Goal: Task Accomplishment & Management: Use online tool/utility

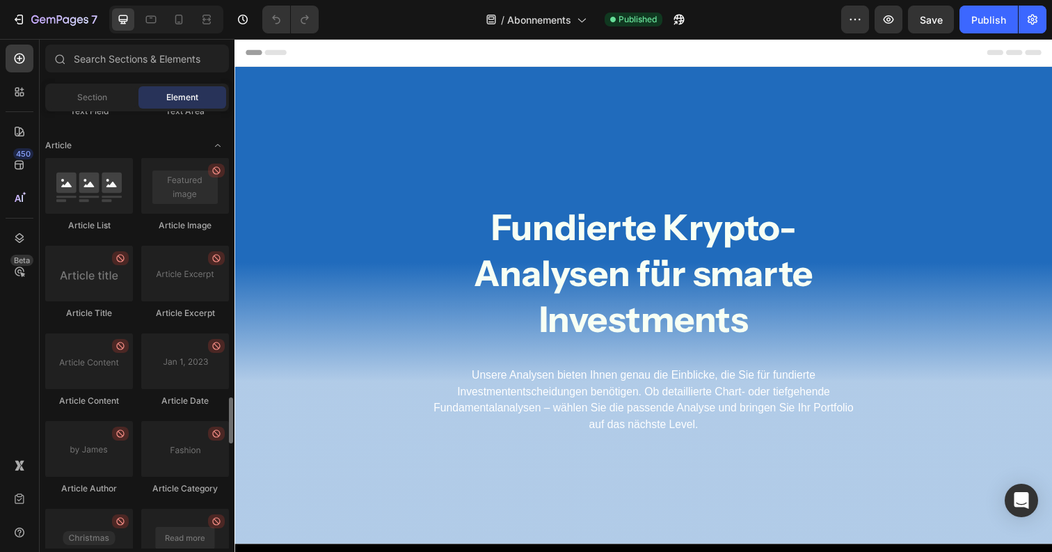
scroll to position [3687, 0]
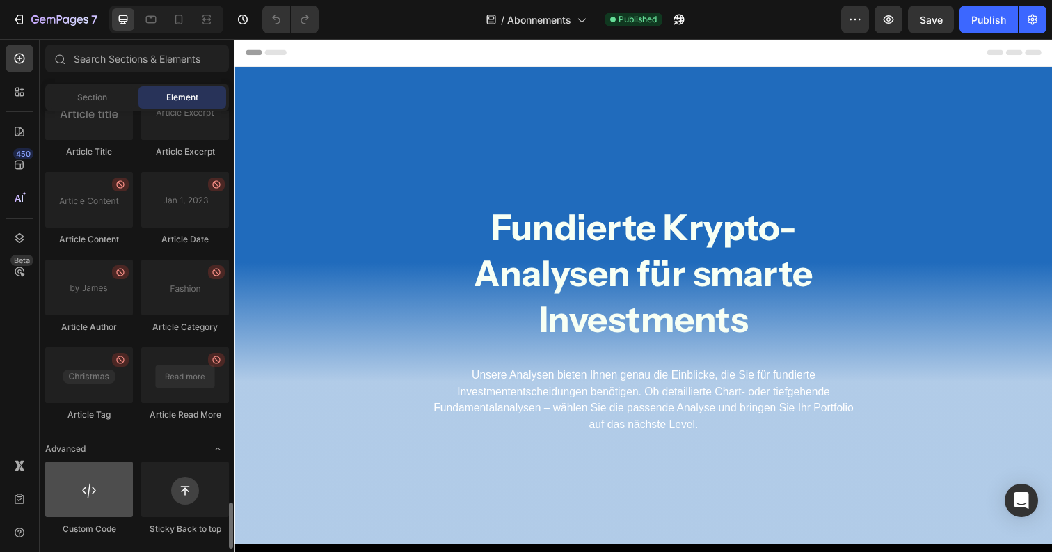
click at [74, 491] on div at bounding box center [89, 489] width 88 height 56
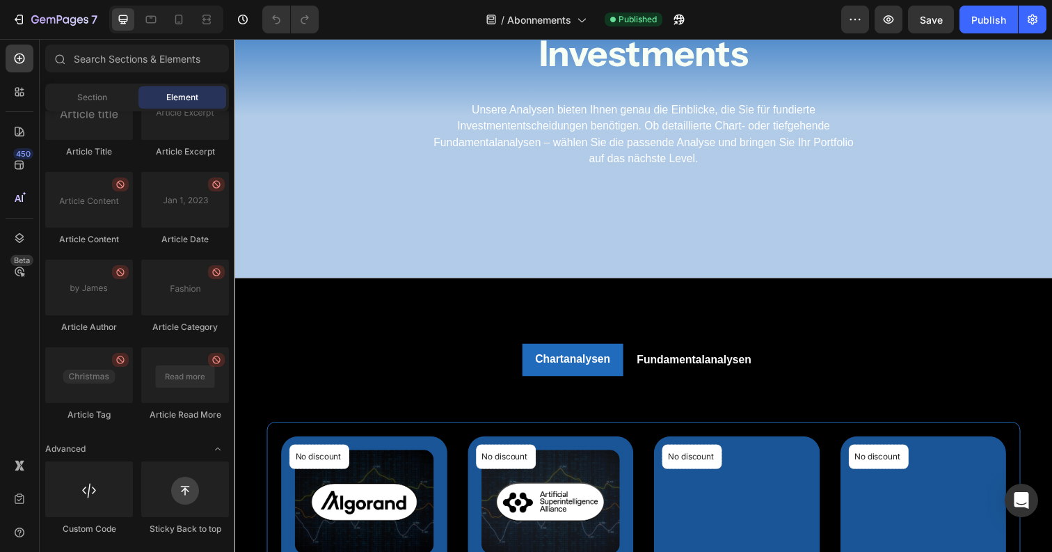
scroll to position [0, 0]
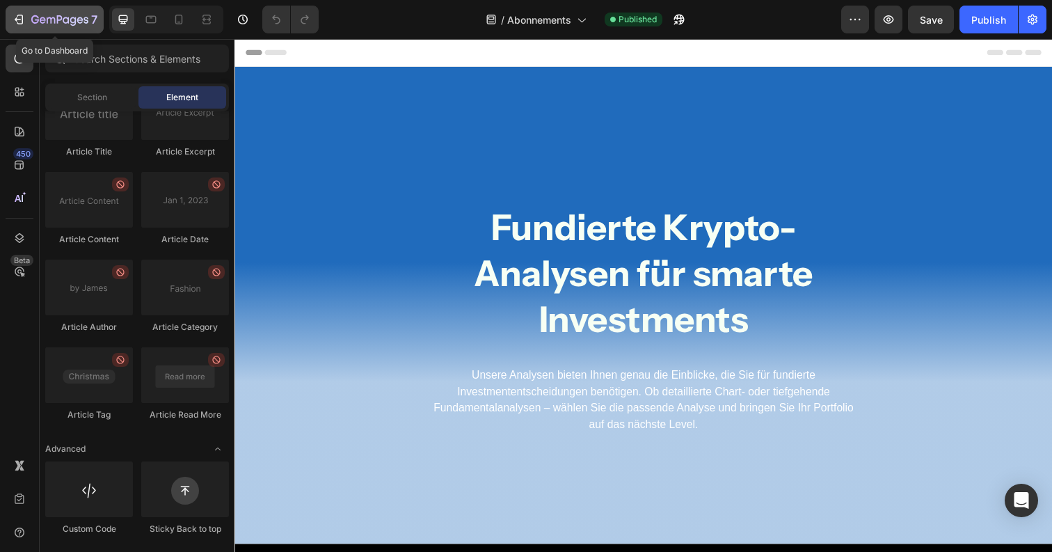
click at [38, 27] on div "7" at bounding box center [64, 19] width 66 height 17
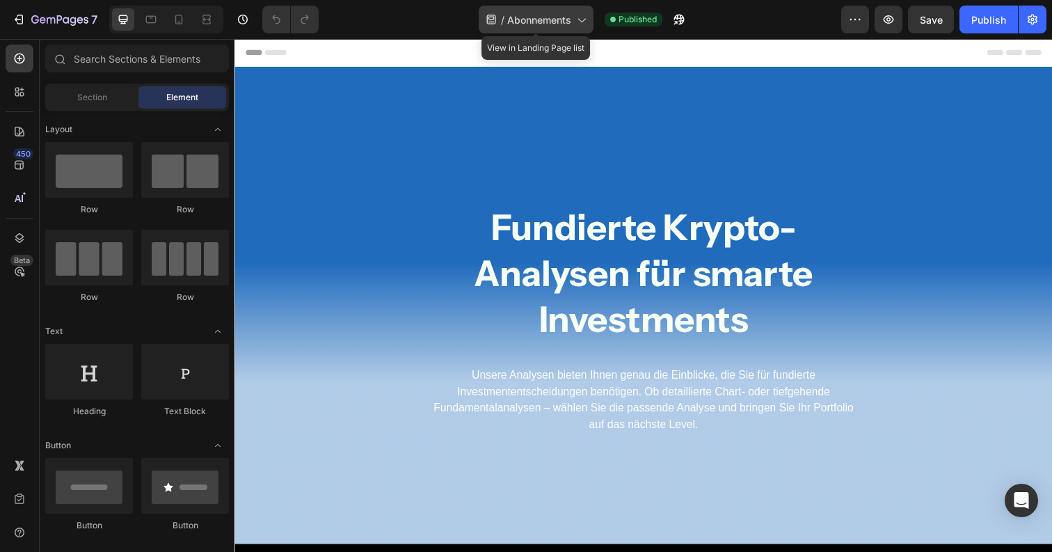
click at [566, 22] on span "Abonnements" at bounding box center [539, 20] width 64 height 15
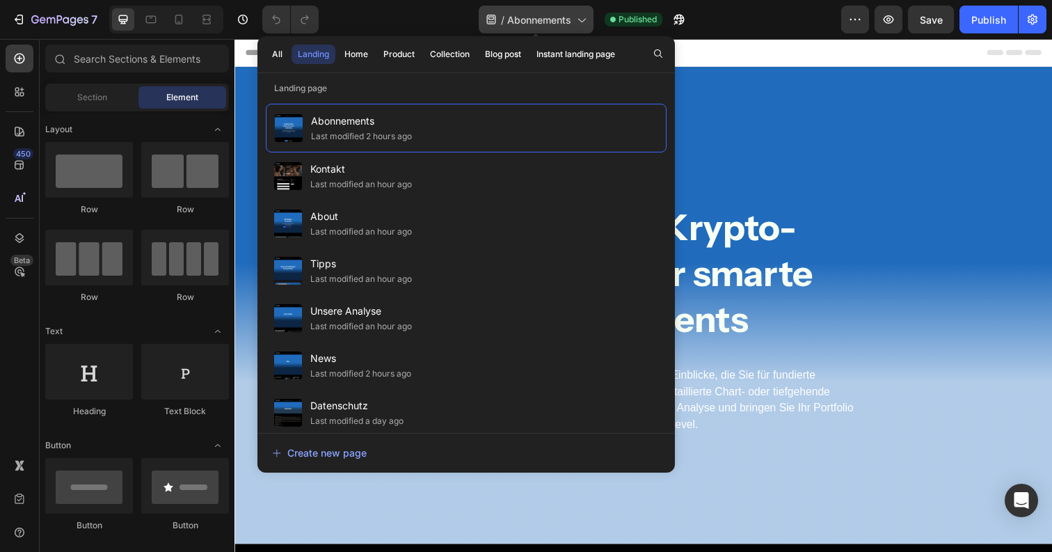
click at [566, 21] on span "Abonnements" at bounding box center [539, 20] width 64 height 15
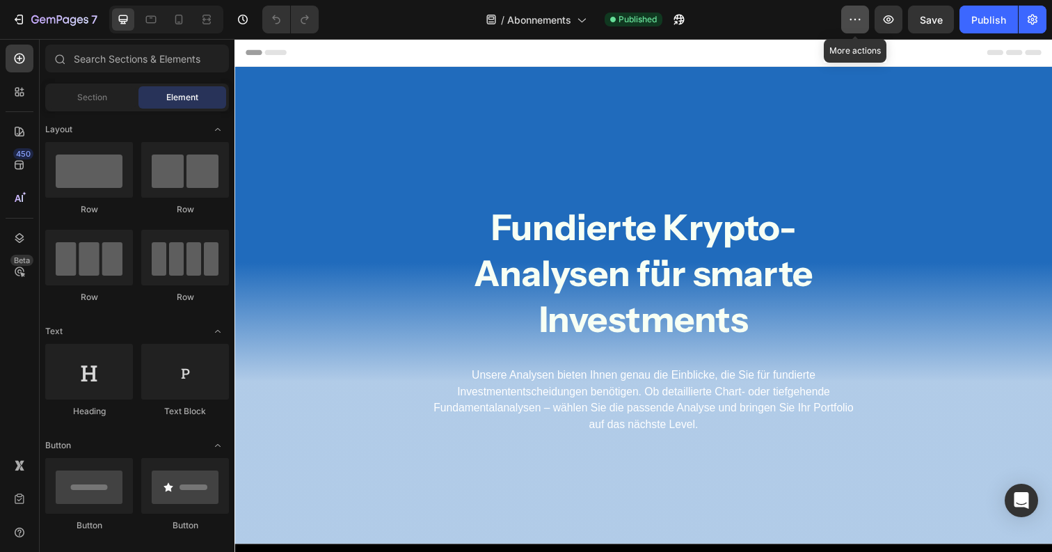
click at [864, 17] on button "button" at bounding box center [855, 20] width 28 height 28
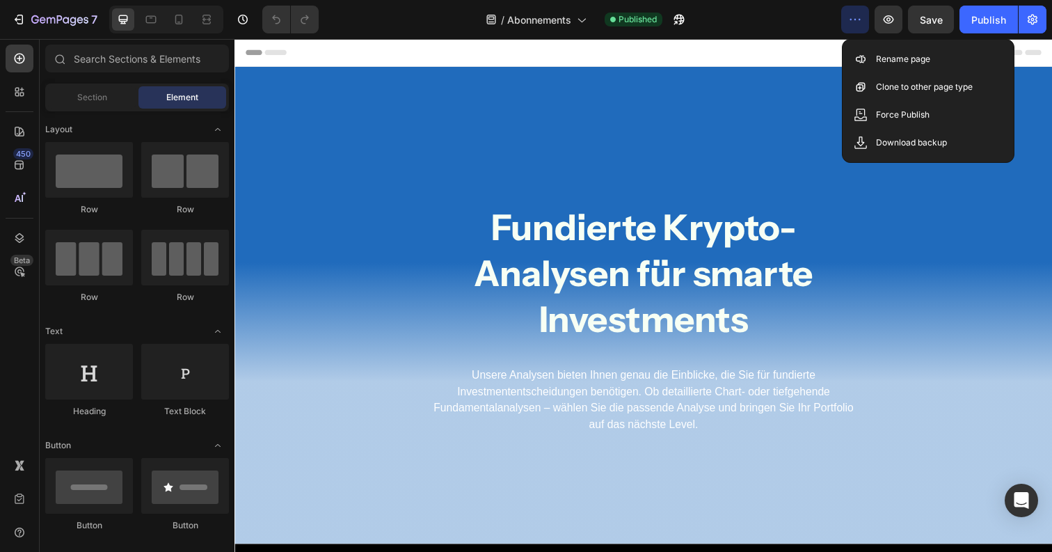
click at [864, 17] on button "button" at bounding box center [855, 20] width 28 height 28
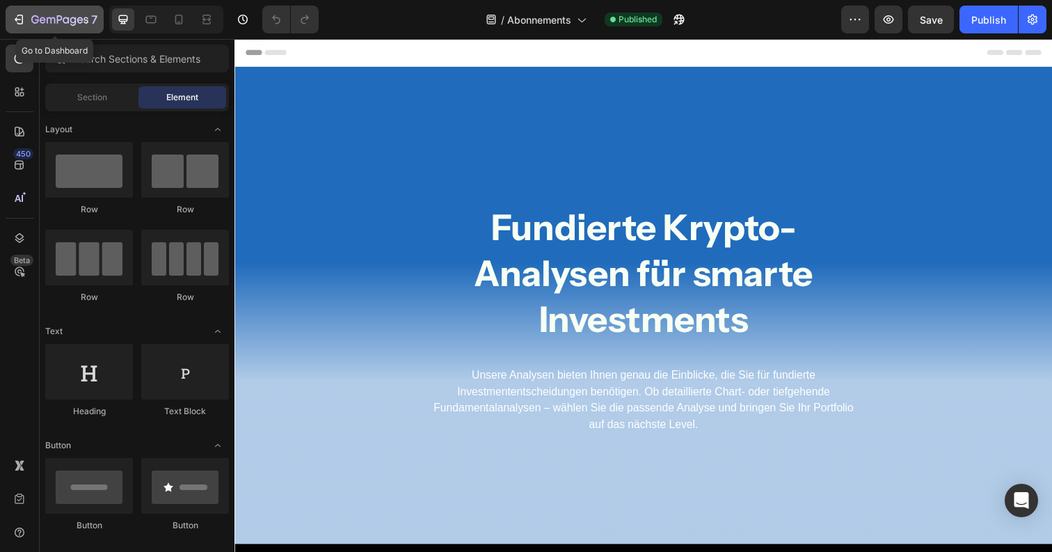
click at [67, 14] on div "7" at bounding box center [64, 19] width 66 height 17
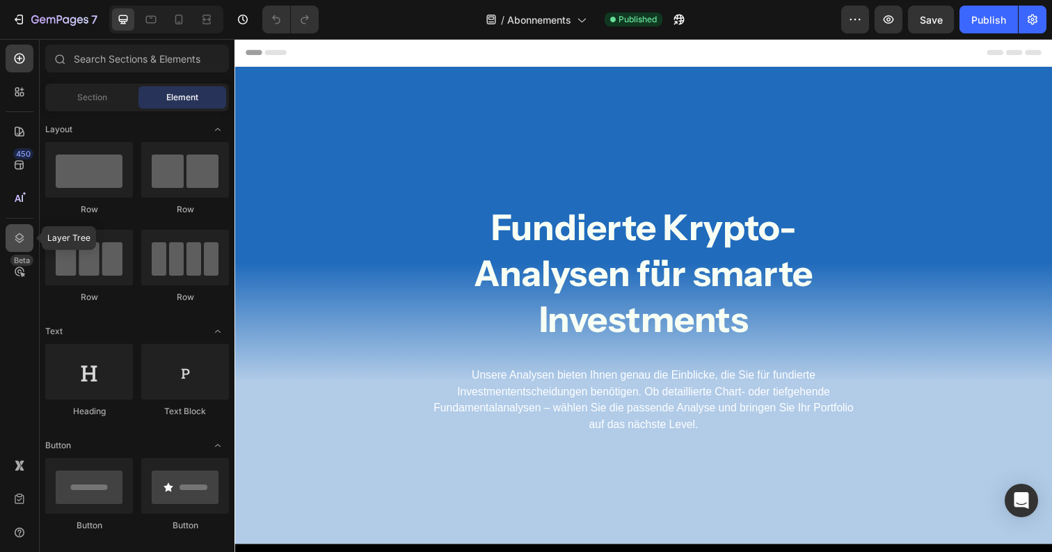
click at [18, 239] on icon at bounding box center [19, 238] width 9 height 10
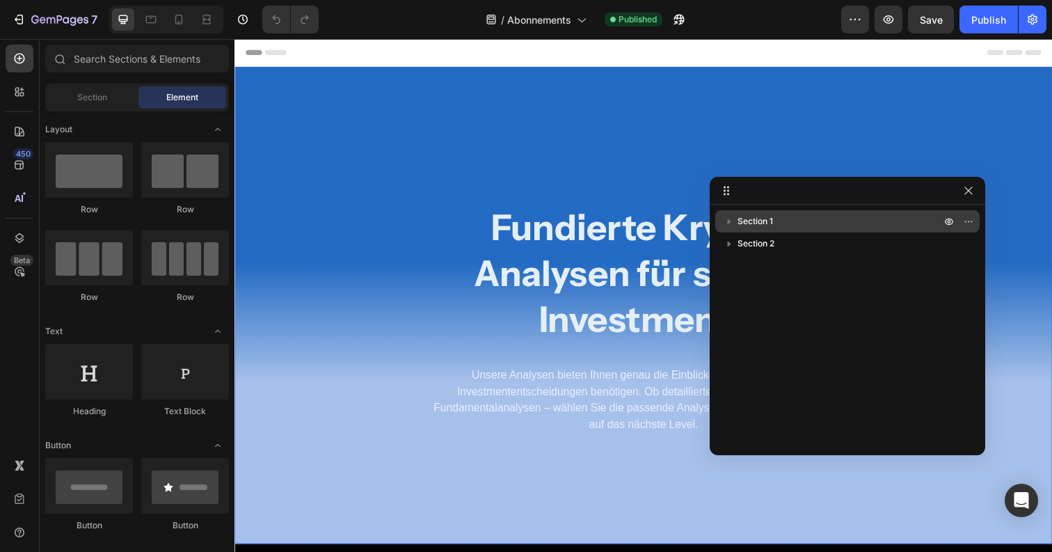
click at [726, 217] on icon "button" at bounding box center [729, 221] width 14 height 14
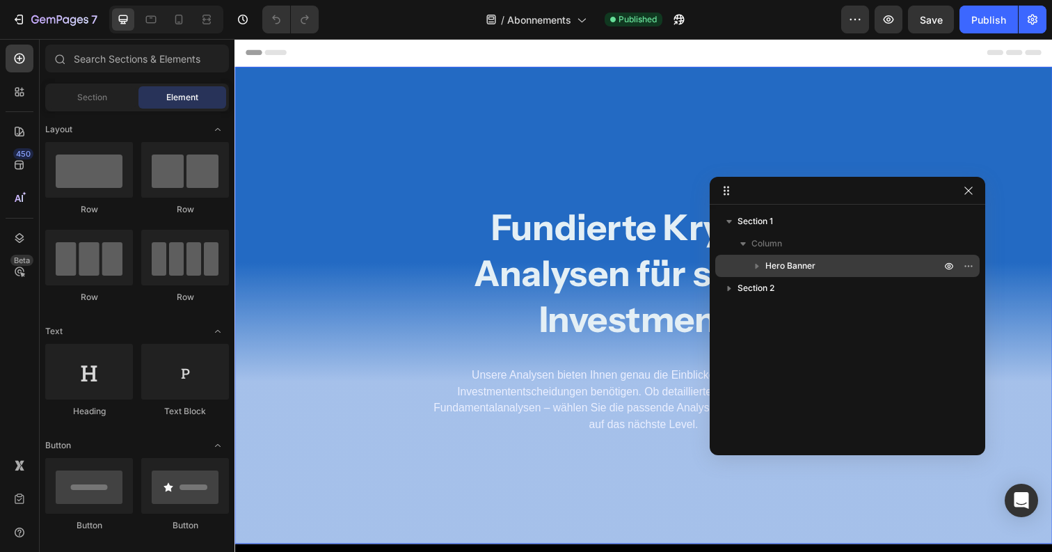
click at [755, 263] on icon "button" at bounding box center [757, 266] width 14 height 14
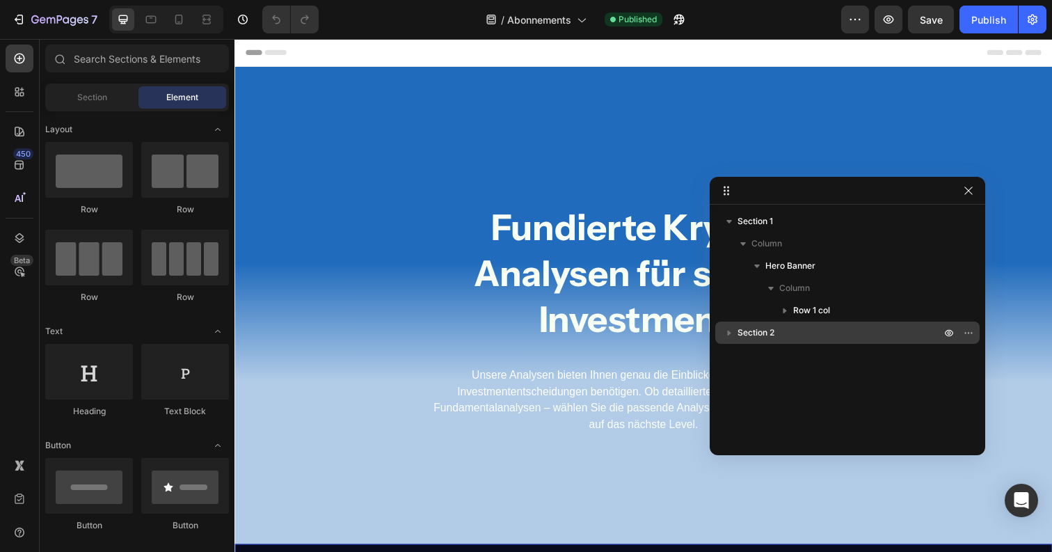
click at [728, 332] on icon "button" at bounding box center [729, 334] width 3 height 6
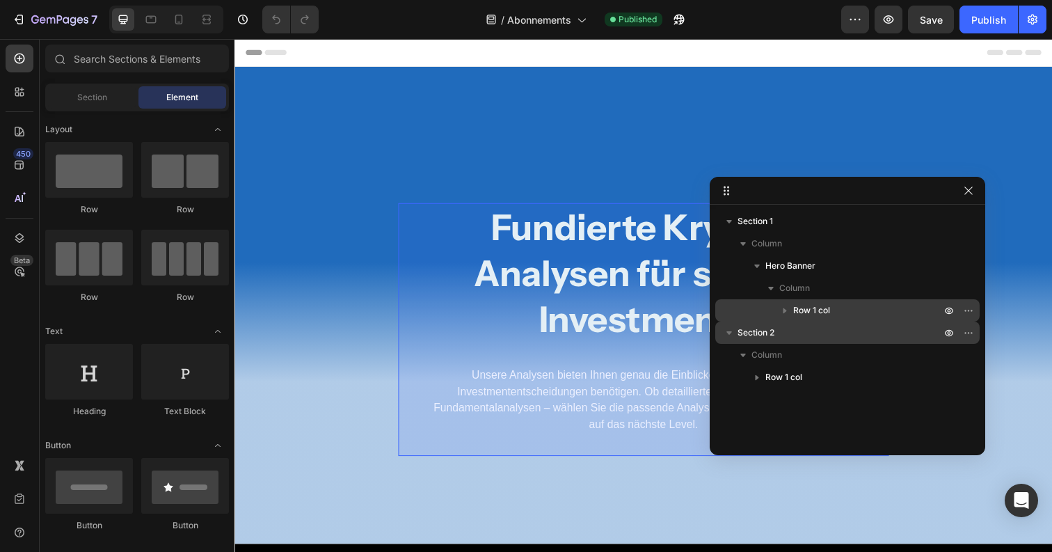
click at [788, 310] on icon "button" at bounding box center [785, 310] width 14 height 14
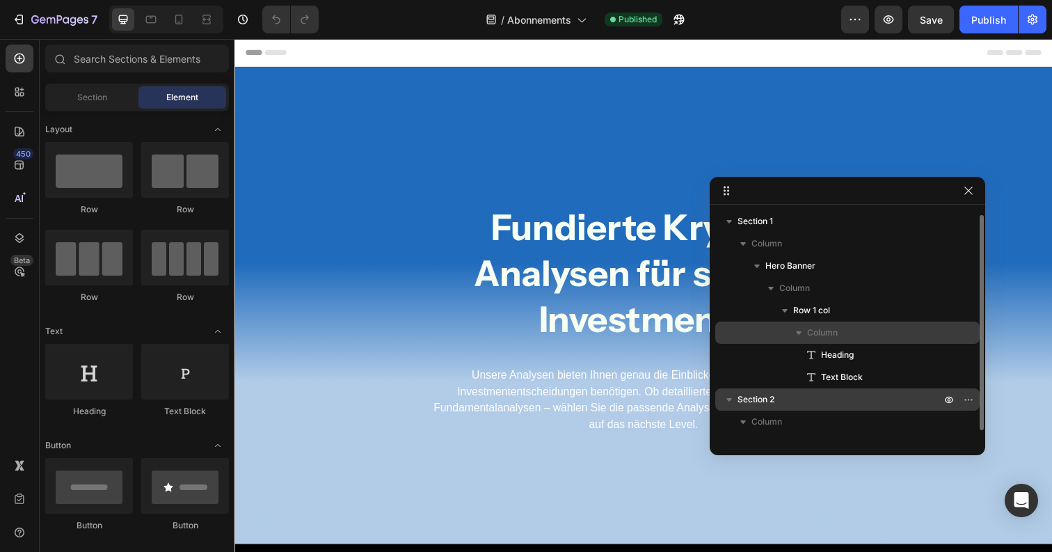
scroll to position [15, 0]
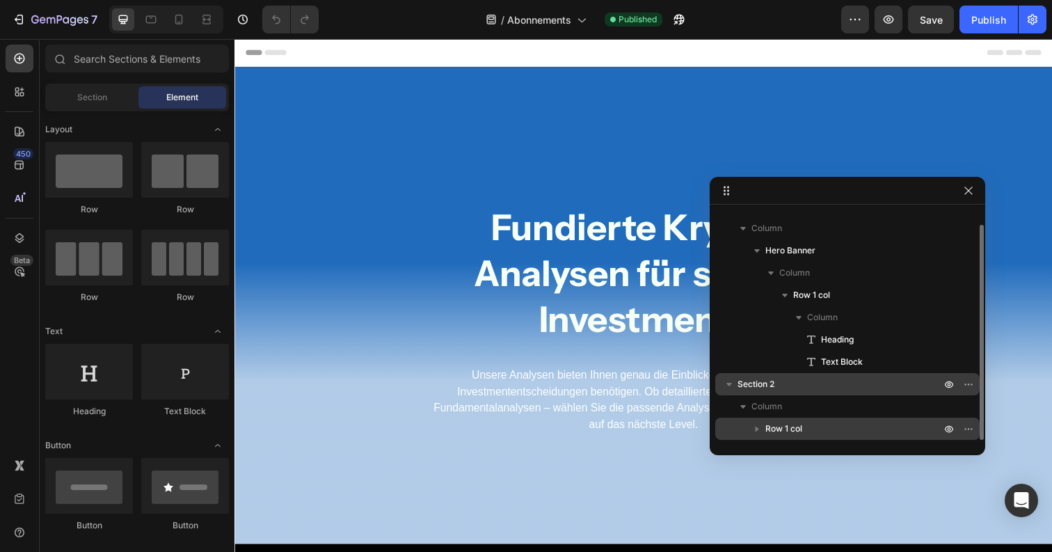
click at [759, 426] on icon "button" at bounding box center [757, 429] width 14 height 14
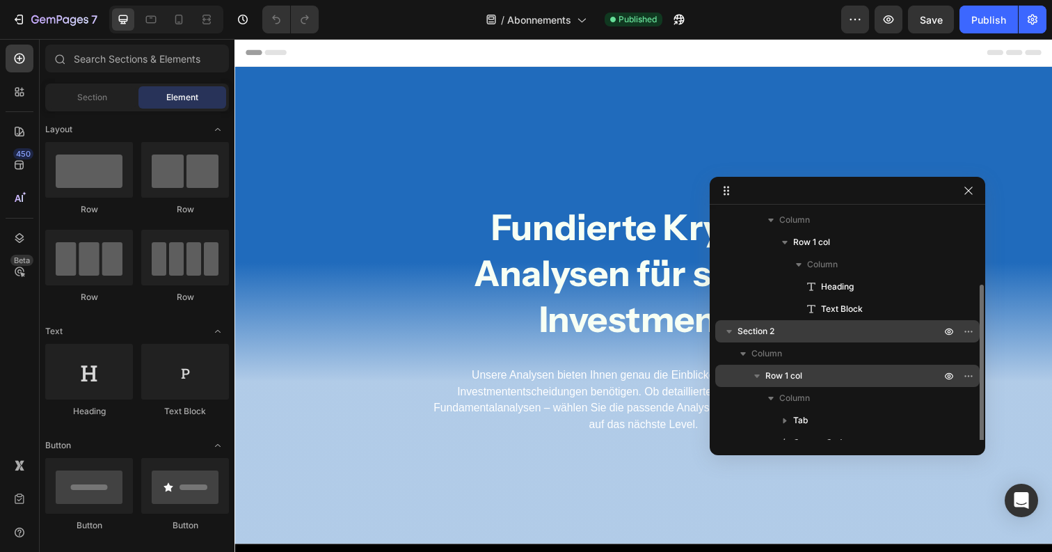
scroll to position [82, 0]
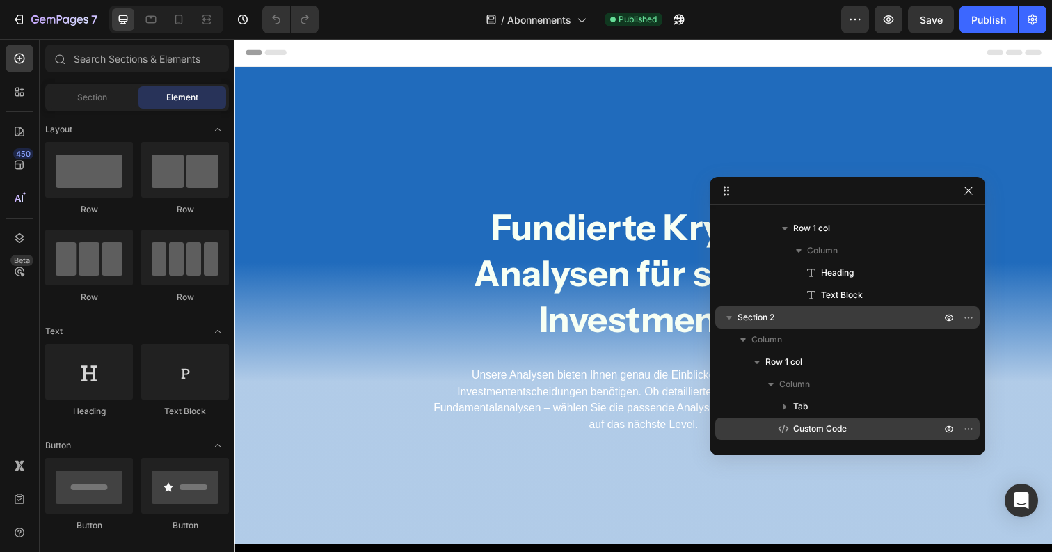
click at [804, 429] on span "Custom Code" at bounding box center [820, 429] width 54 height 14
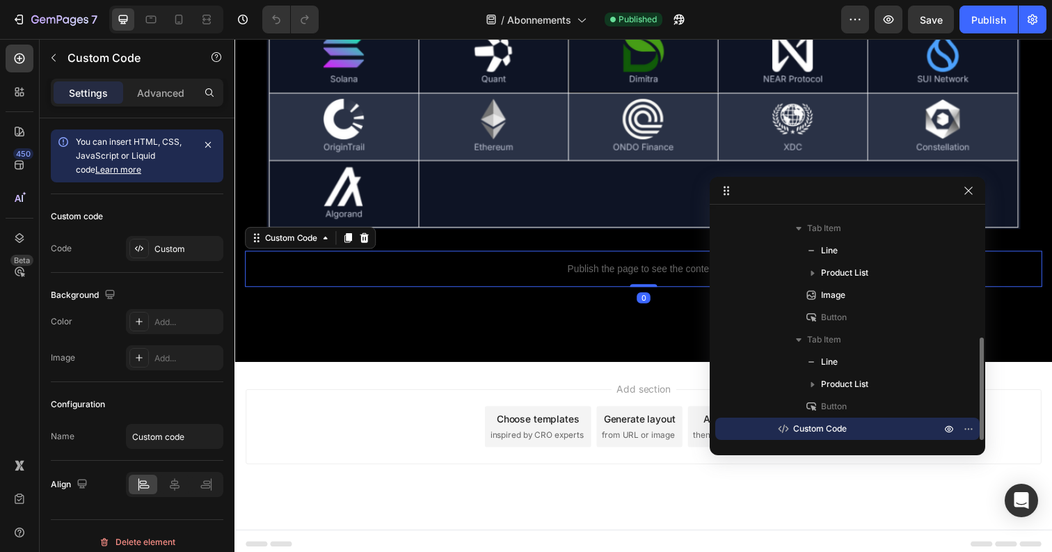
scroll to position [2884, 0]
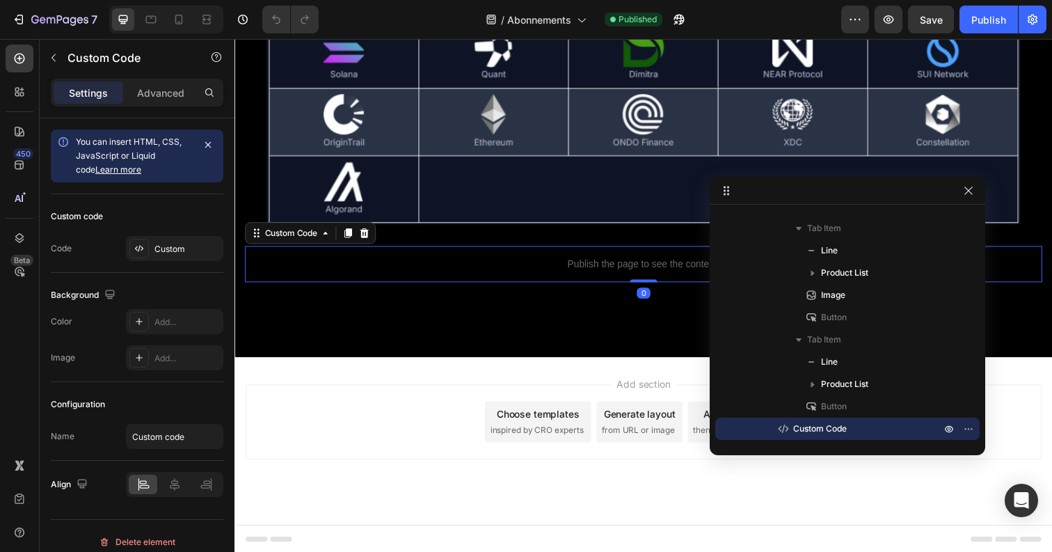
click at [804, 428] on span "Custom Code" at bounding box center [820, 429] width 54 height 14
click at [286, 241] on div "Custom Code" at bounding box center [291, 237] width 59 height 13
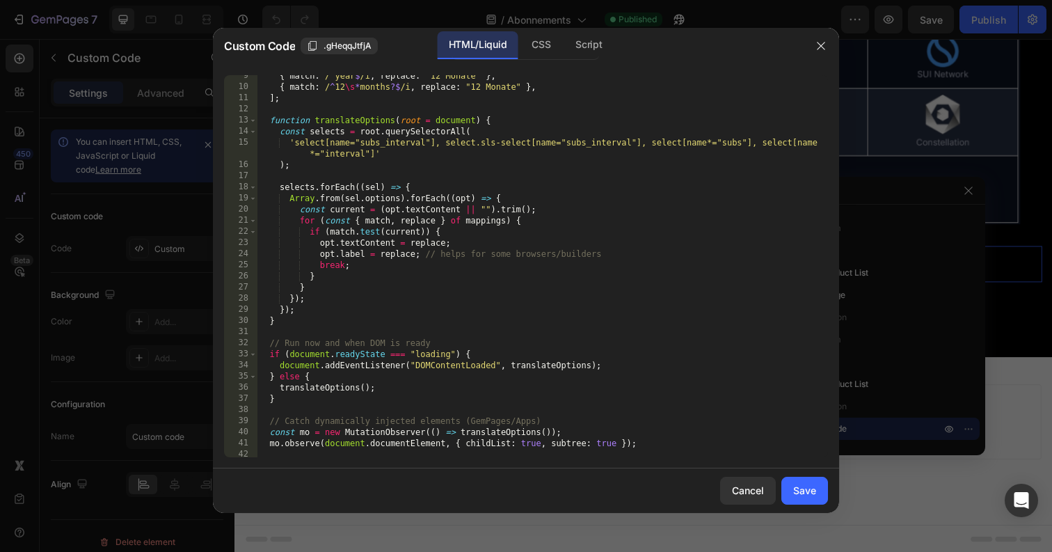
scroll to position [90, 0]
type textarea "}"
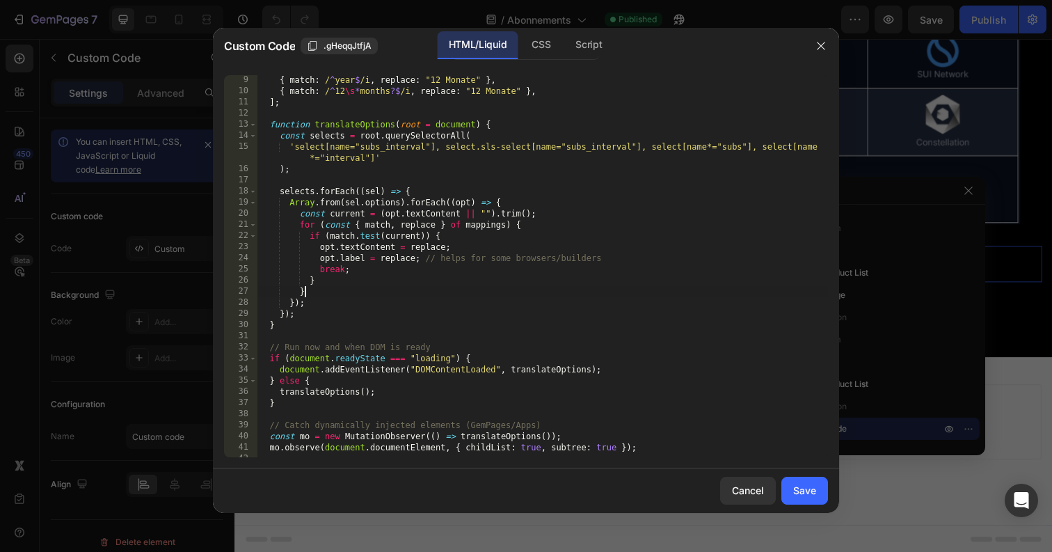
click at [390, 287] on div "{ match : / ^ year $ /i , replace : "12 Monate" } , { match : / ^ 12 \s * month…" at bounding box center [542, 276] width 571 height 404
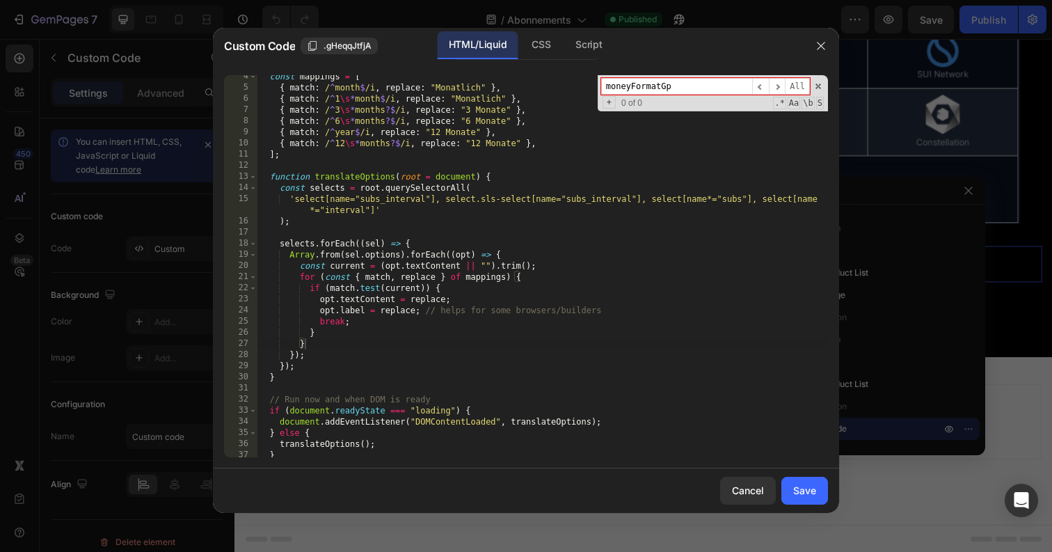
scroll to position [38, 0]
type input "moneyFormatGp"
click at [745, 498] on button "Cancel" at bounding box center [748, 491] width 56 height 28
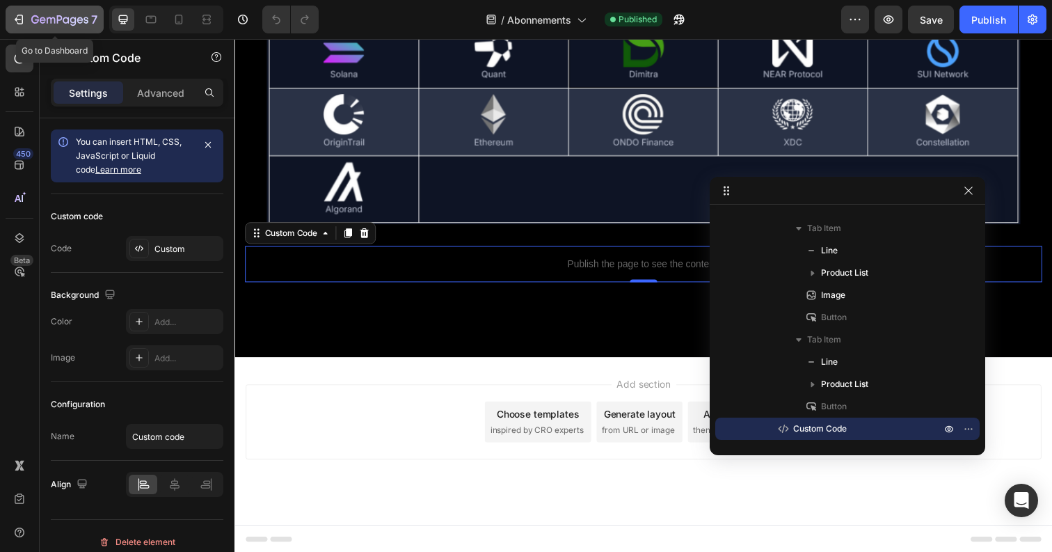
click at [38, 12] on div "7" at bounding box center [64, 19] width 66 height 17
